Goal: Task Accomplishment & Management: Use online tool/utility

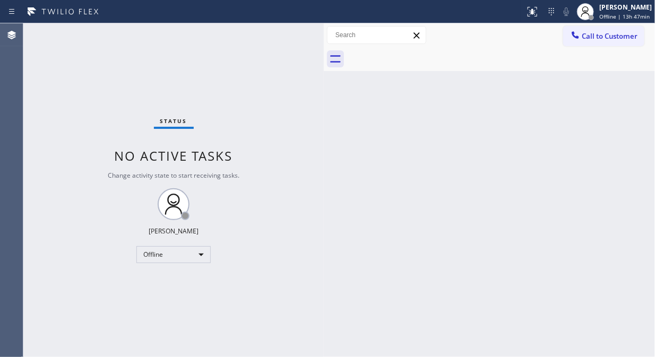
drag, startPoint x: 172, startPoint y: 88, endPoint x: 324, endPoint y: 150, distance: 163.9
click at [324, 150] on div at bounding box center [324, 190] width 0 height 334
click at [189, 252] on div "Offline" at bounding box center [173, 254] width 74 height 17
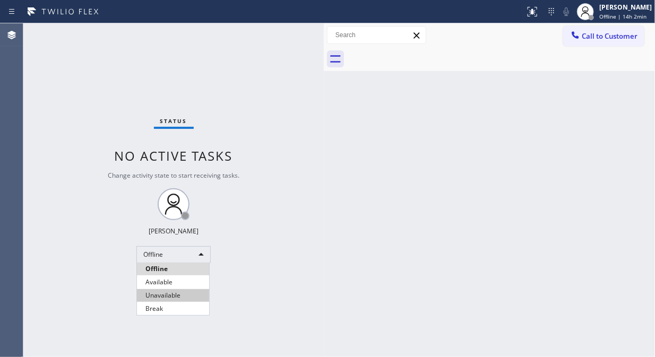
click at [184, 292] on li "Unavailable" at bounding box center [173, 295] width 72 height 13
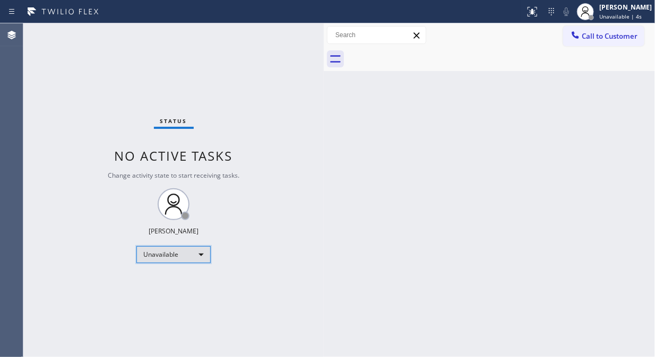
click at [194, 254] on div "Unavailable" at bounding box center [173, 254] width 74 height 17
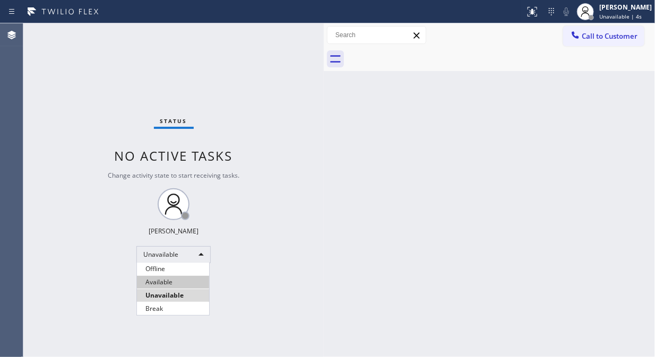
click at [169, 279] on li "Available" at bounding box center [173, 282] width 72 height 13
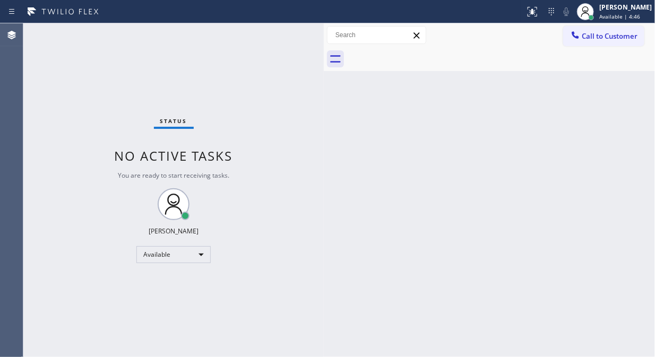
click at [61, 74] on div "Status No active tasks You are ready to start receiving tasks. [PERSON_NAME] Av…" at bounding box center [173, 190] width 301 height 334
click at [62, 92] on div "Status No active tasks You are ready to start receiving tasks. [PERSON_NAME] Av…" at bounding box center [173, 190] width 301 height 334
